Goal: Task Accomplishment & Management: Manage account settings

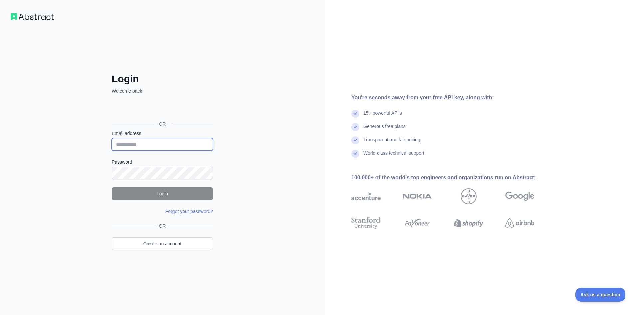
type input "**********"
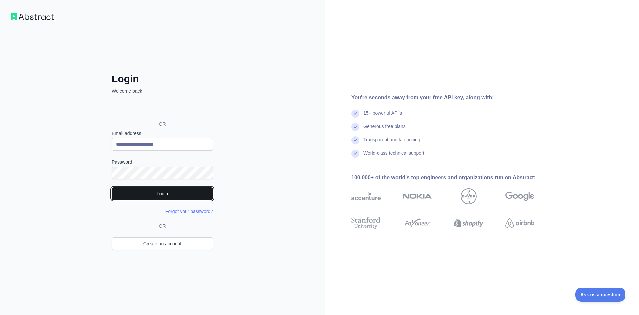
click at [189, 192] on button "Login" at bounding box center [162, 193] width 101 height 13
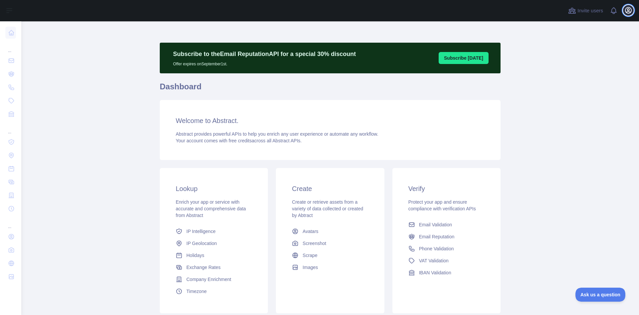
click at [628, 10] on icon "button" at bounding box center [628, 10] width 6 height 6
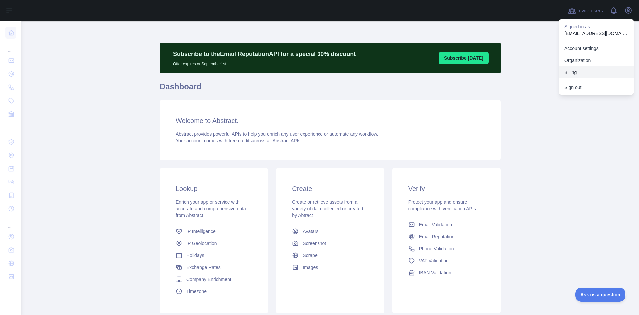
click at [571, 72] on button "Billing" at bounding box center [596, 72] width 75 height 12
